Goal: Book appointment/travel/reservation

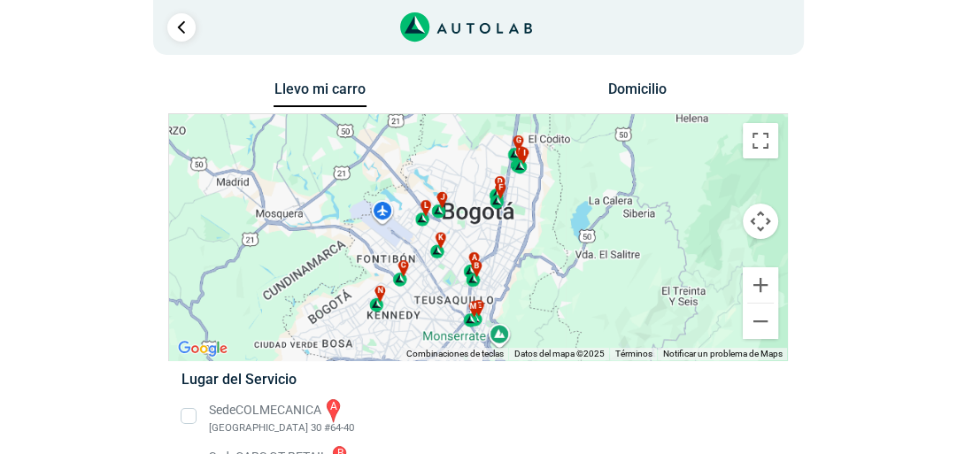
click at [628, 410] on li "Sede COLMECANICA a [GEOGRAPHIC_DATA] 30 #64-40" at bounding box center [478, 417] width 621 height 40
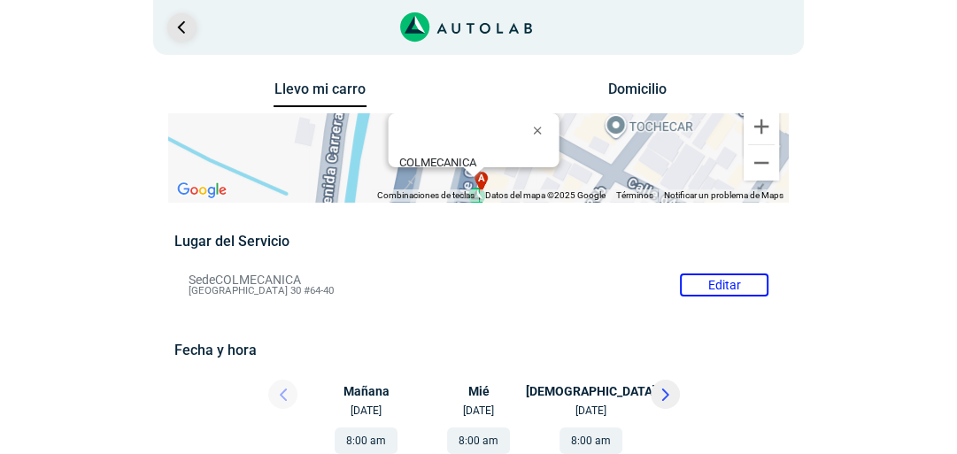
click at [184, 21] on link "Ir al paso anterior" at bounding box center [181, 27] width 28 height 28
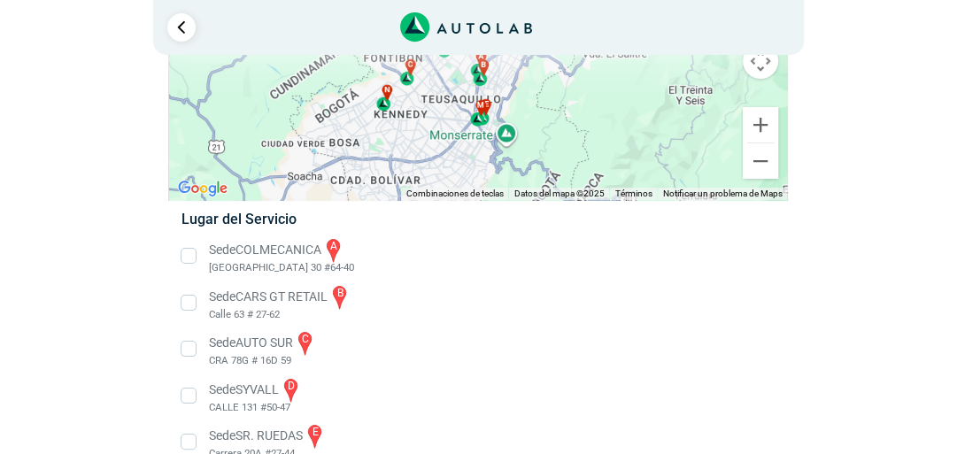
scroll to position [157, 0]
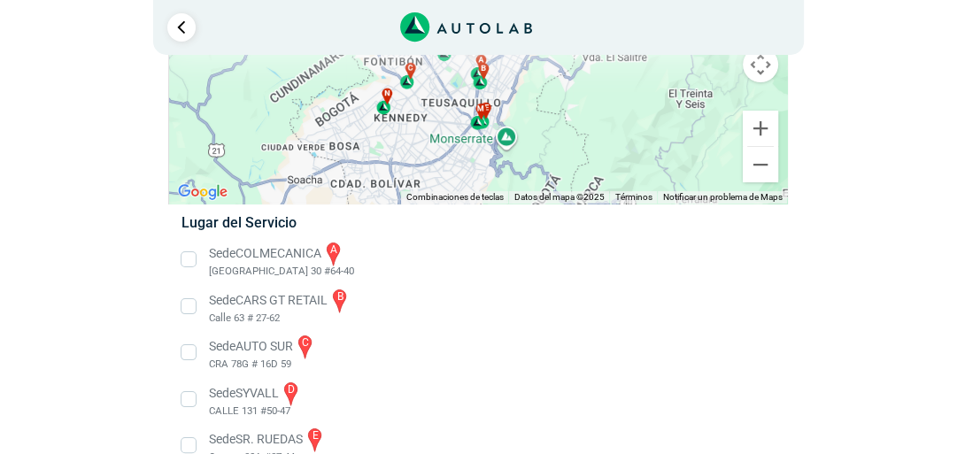
click at [186, 256] on li "Sede COLMECANICA a [GEOGRAPHIC_DATA] 30 #64-40" at bounding box center [478, 260] width 621 height 40
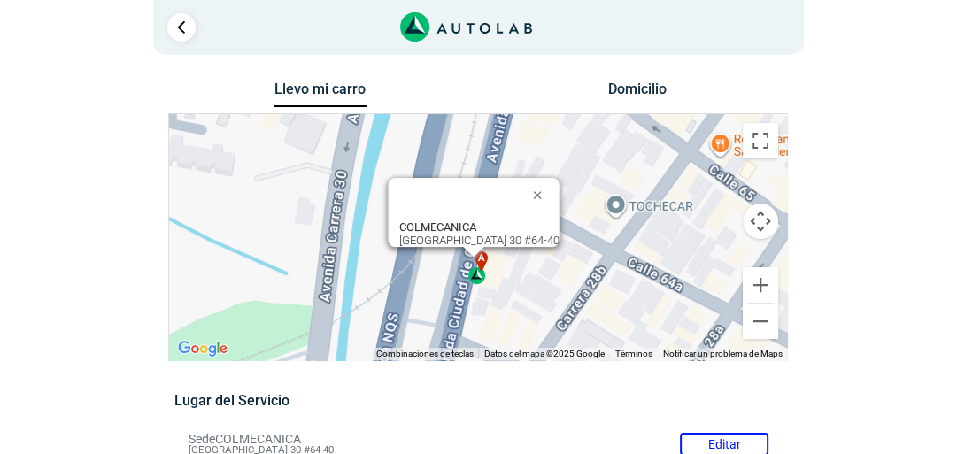
click at [616, 198] on div "a b c d e f g" at bounding box center [478, 237] width 618 height 246
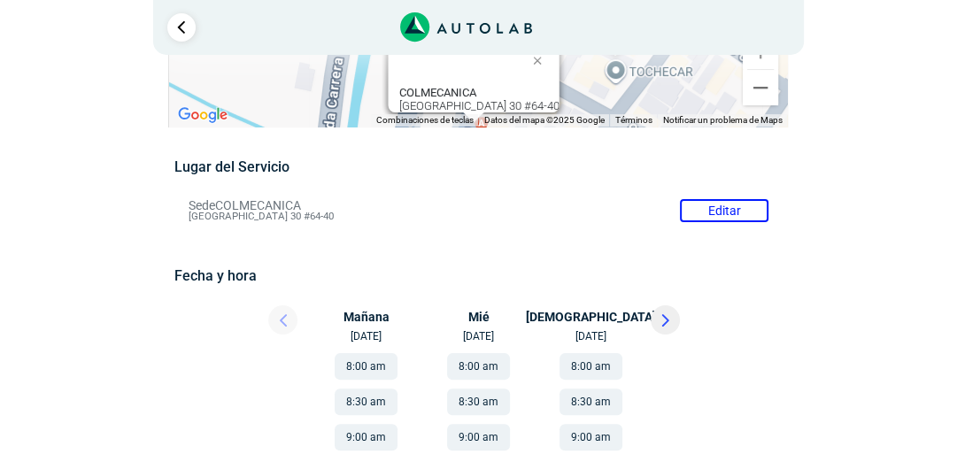
scroll to position [254, 0]
